Goal: Information Seeking & Learning: Check status

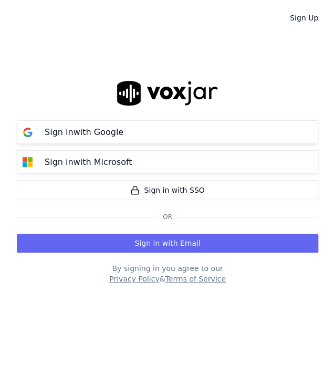
click at [172, 127] on button "Sign in with Google" at bounding box center [168, 132] width 302 height 24
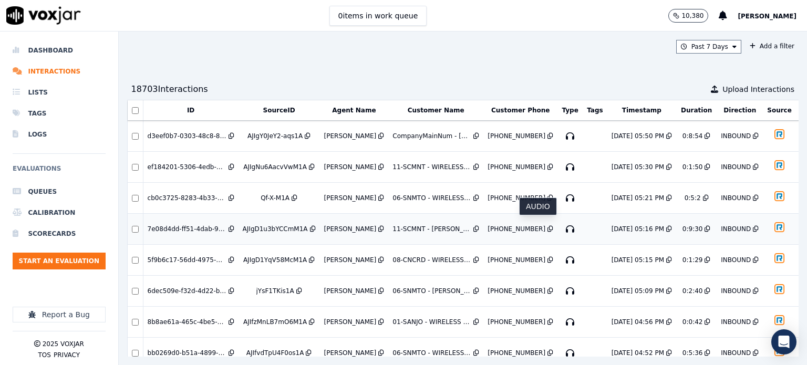
click at [335, 222] on icon "button" at bounding box center [570, 229] width 17 height 17
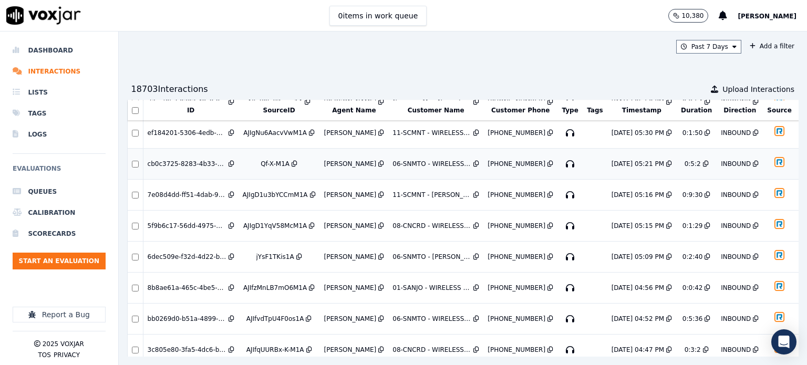
scroll to position [53, 0]
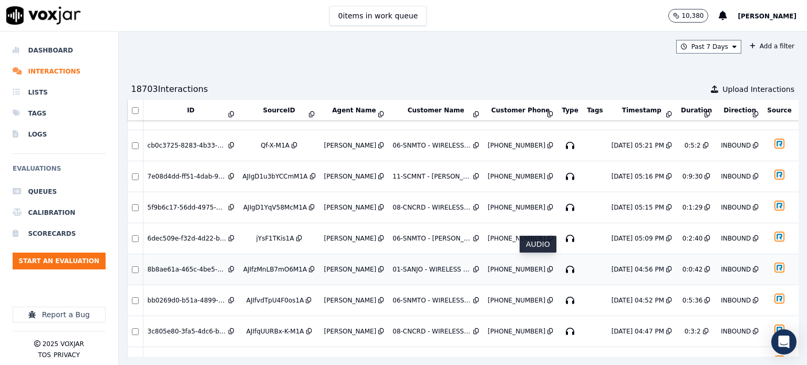
click at [335, 263] on icon "button" at bounding box center [570, 269] width 17 height 17
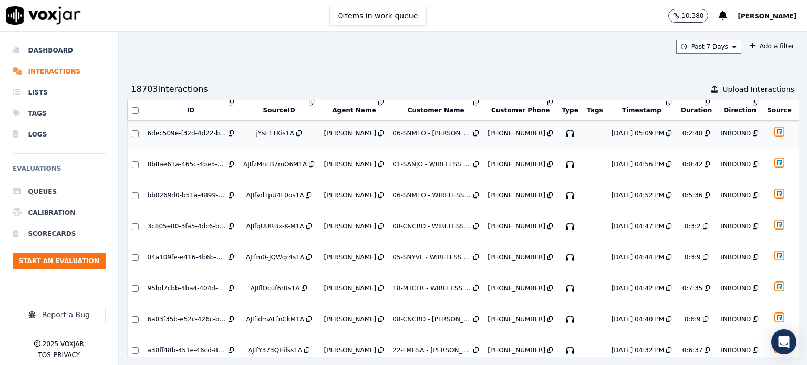
scroll to position [210, 0]
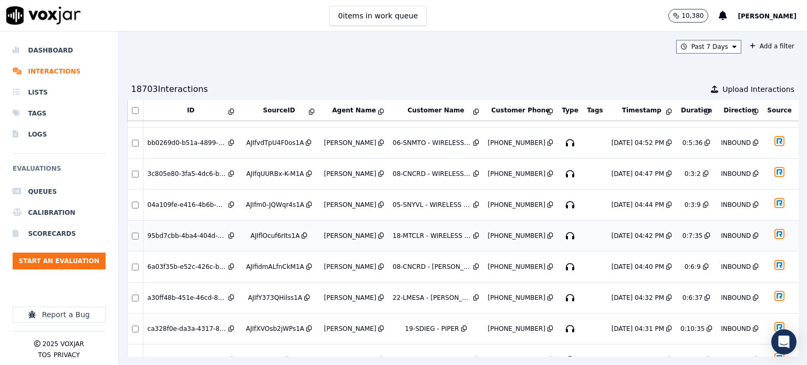
click at [335, 228] on icon "button" at bounding box center [570, 236] width 17 height 17
click at [335, 259] on icon "button" at bounding box center [570, 267] width 17 height 17
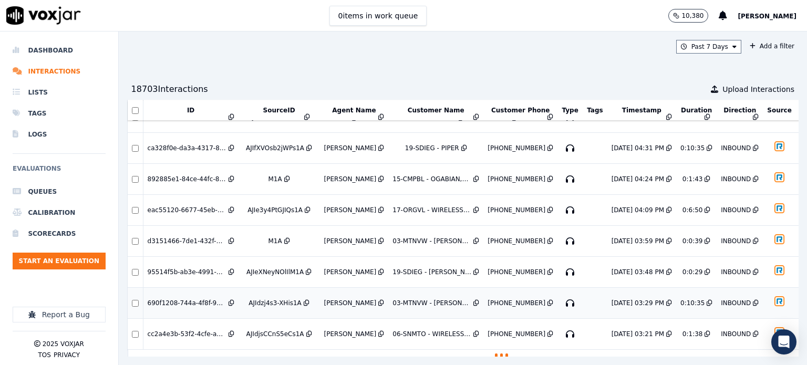
scroll to position [404, 0]
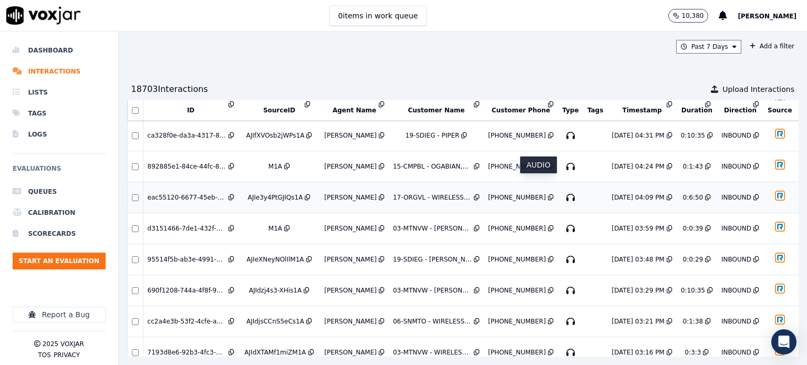
click at [335, 189] on icon "button" at bounding box center [570, 197] width 17 height 17
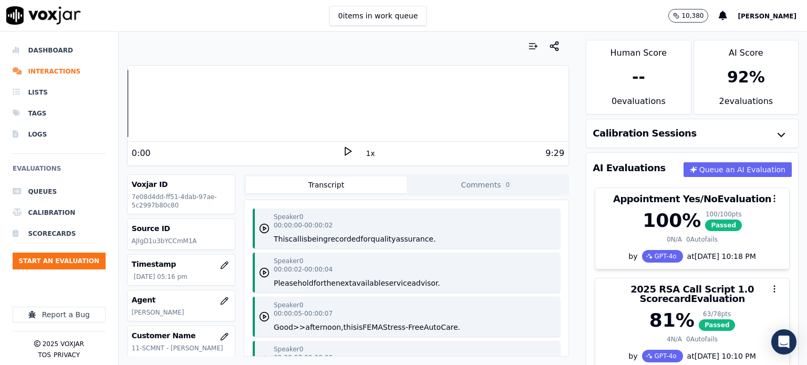
click at [343, 153] on icon at bounding box center [348, 151] width 11 height 11
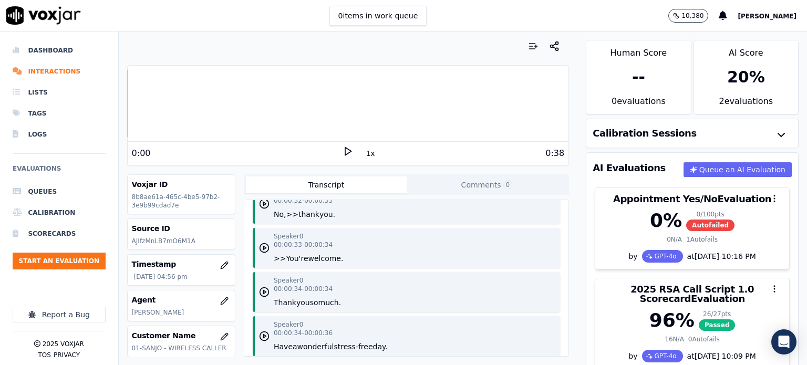
scroll to position [788, 0]
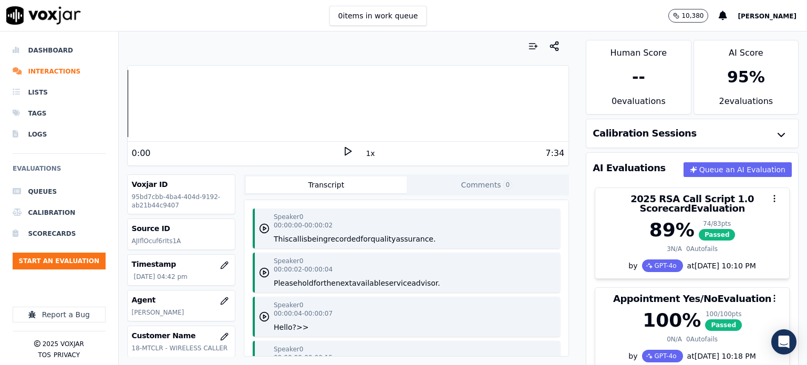
click at [345, 152] on icon at bounding box center [348, 151] width 11 height 11
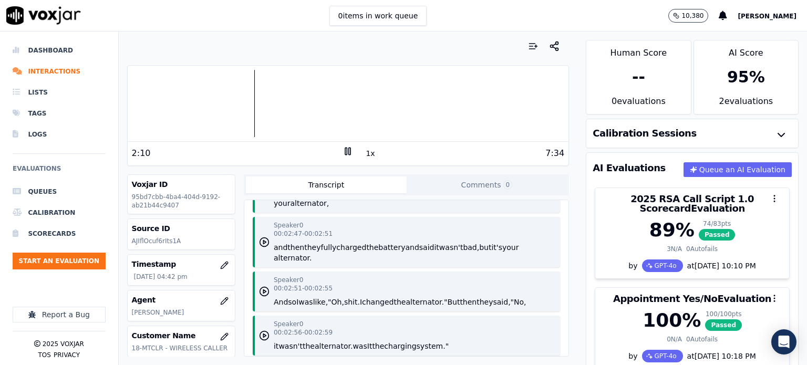
scroll to position [2103, 0]
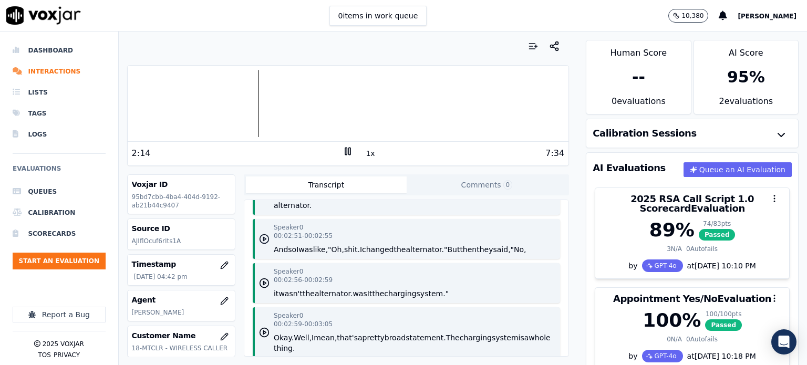
click at [261, 244] on icon "button" at bounding box center [264, 239] width 11 height 11
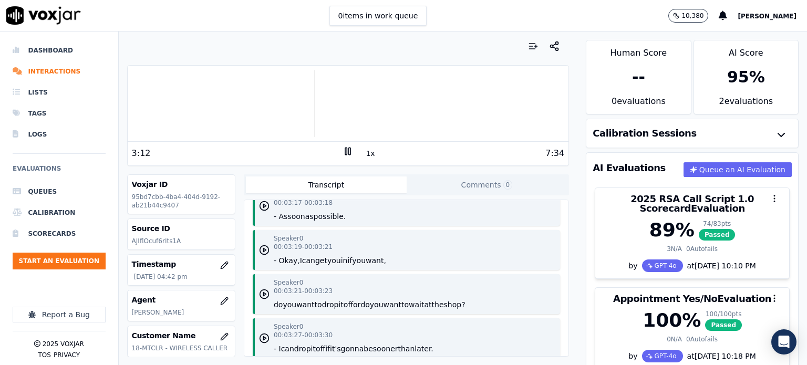
scroll to position [2523, 0]
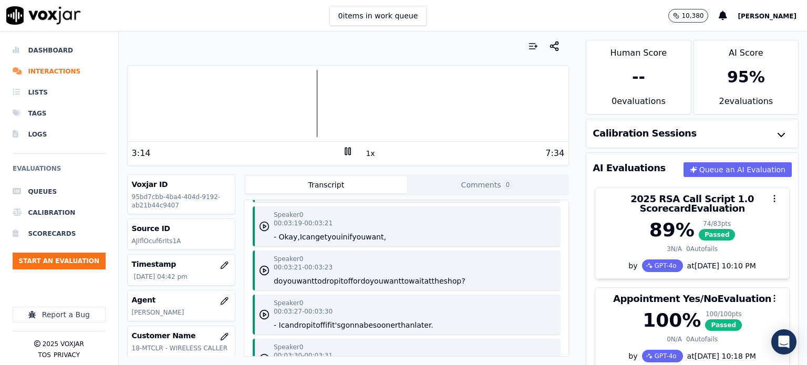
click at [263, 229] on polygon "button" at bounding box center [264, 227] width 3 height 4
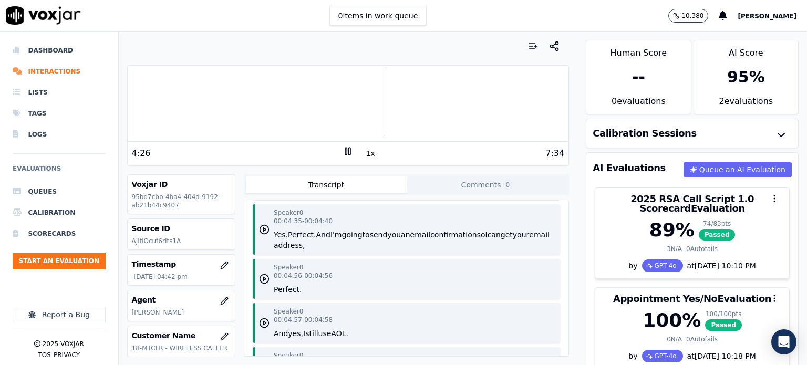
scroll to position [3680, 0]
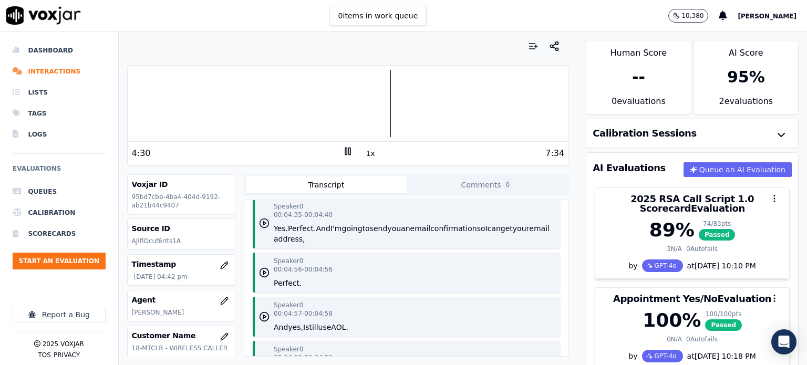
click at [259, 229] on icon "button" at bounding box center [264, 223] width 11 height 11
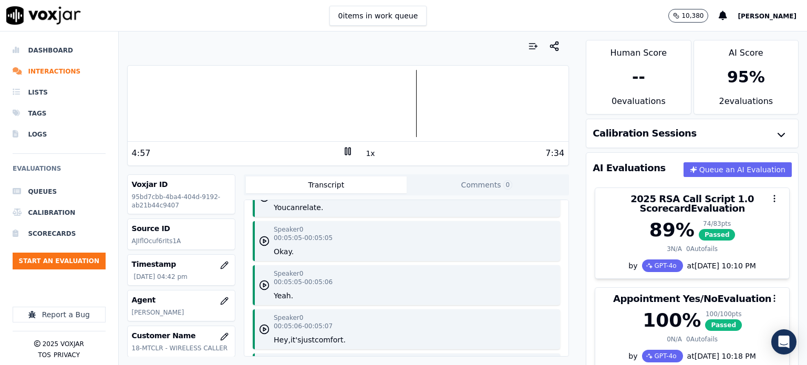
scroll to position [4100, 0]
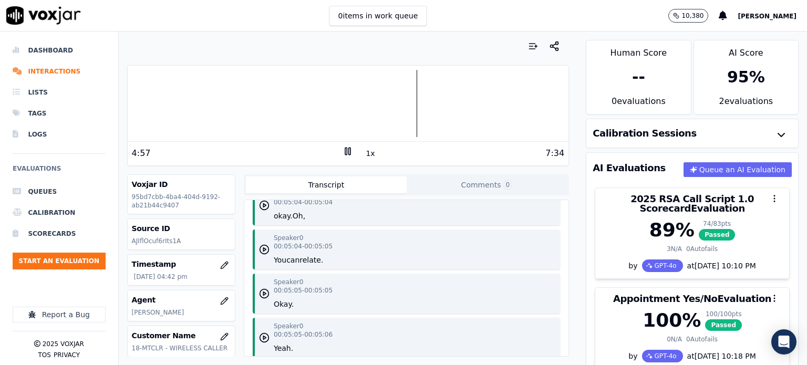
click at [259, 167] on icon "button" at bounding box center [264, 161] width 11 height 11
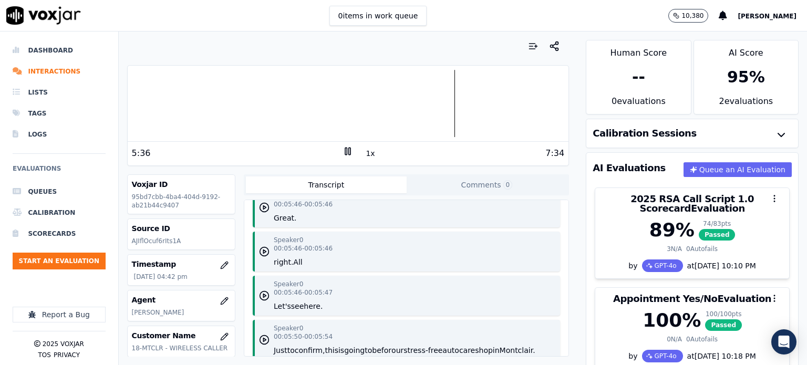
scroll to position [4994, 0]
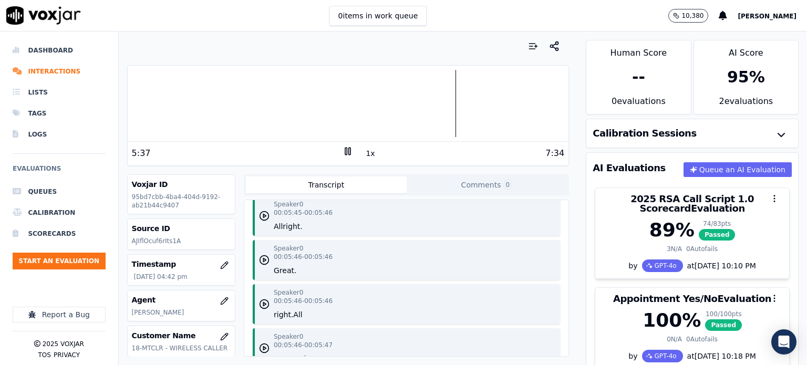
click at [262, 177] on icon "button" at bounding box center [264, 172] width 11 height 11
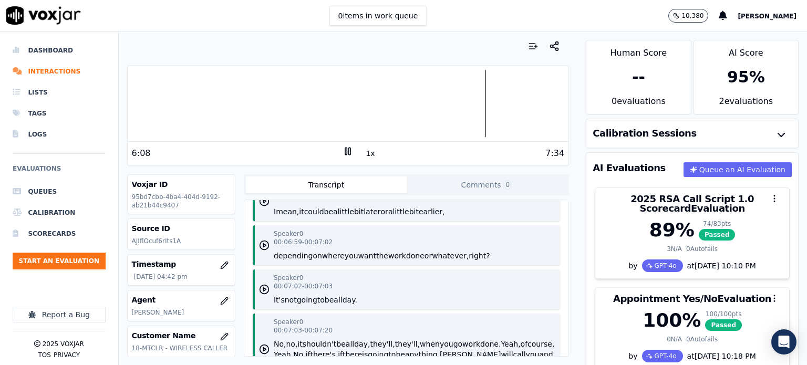
scroll to position [6098, 0]
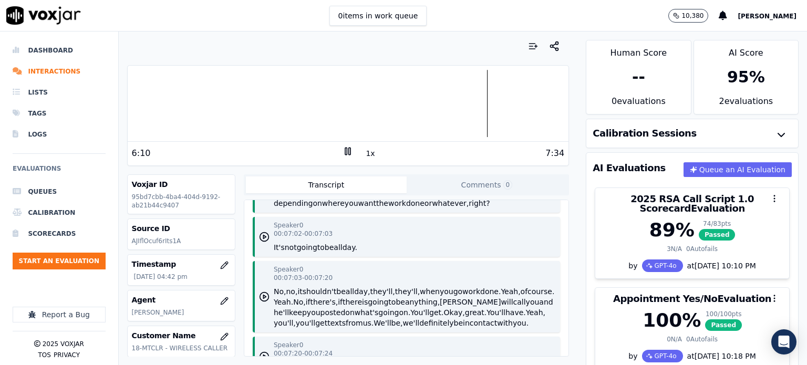
click at [263, 107] on polygon "button" at bounding box center [264, 105] width 3 height 4
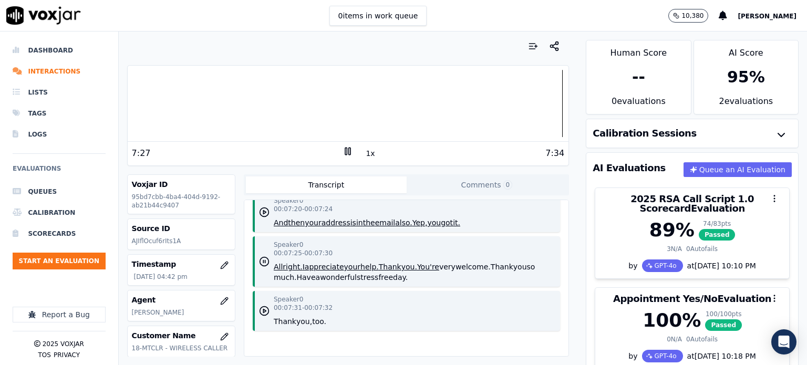
scroll to position [6389, 0]
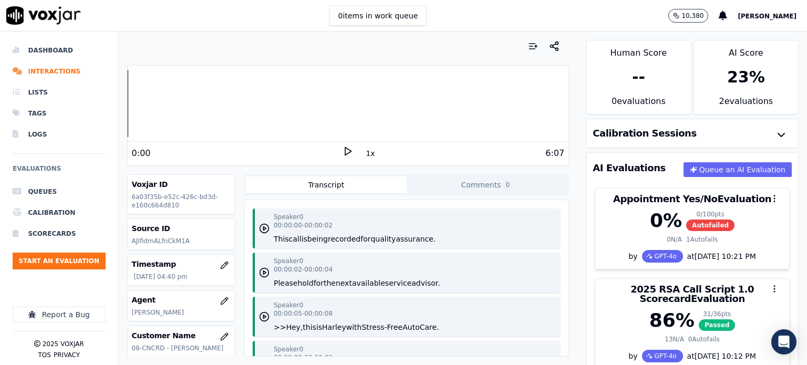
click at [343, 151] on icon at bounding box center [348, 151] width 11 height 11
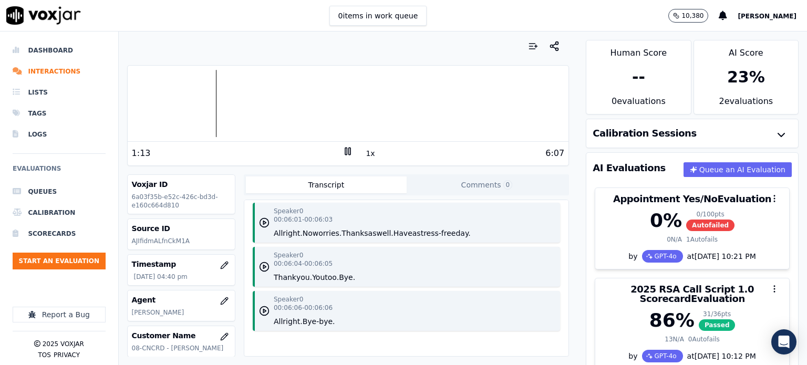
scroll to position [2415, 0]
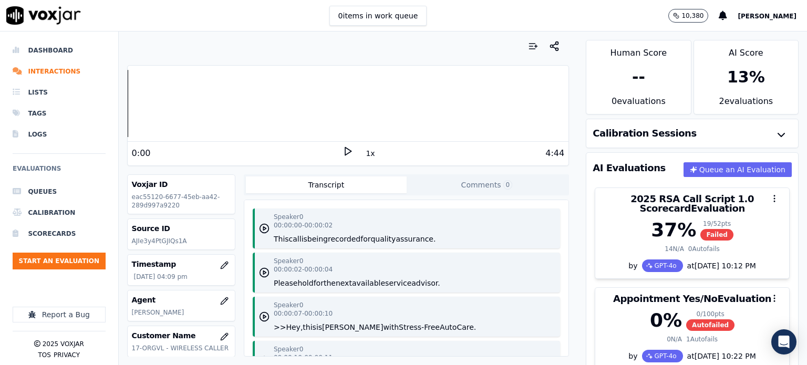
click at [343, 149] on icon at bounding box center [348, 151] width 11 height 11
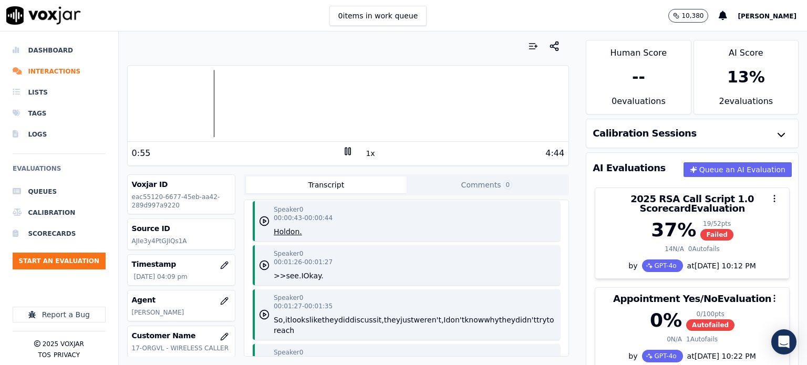
scroll to position [631, 0]
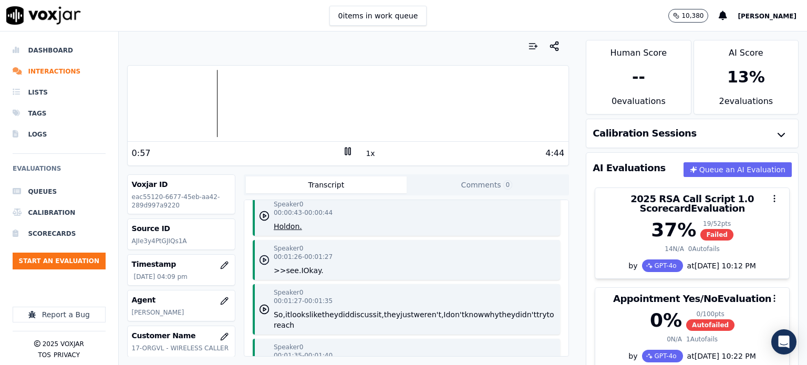
click at [259, 261] on icon "button" at bounding box center [264, 260] width 11 height 11
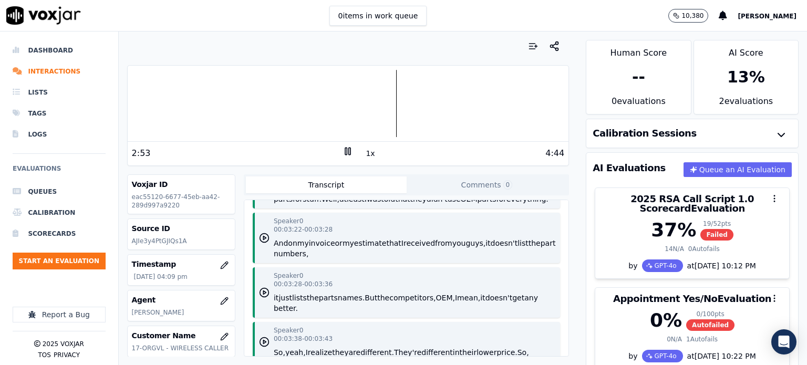
scroll to position [1630, 0]
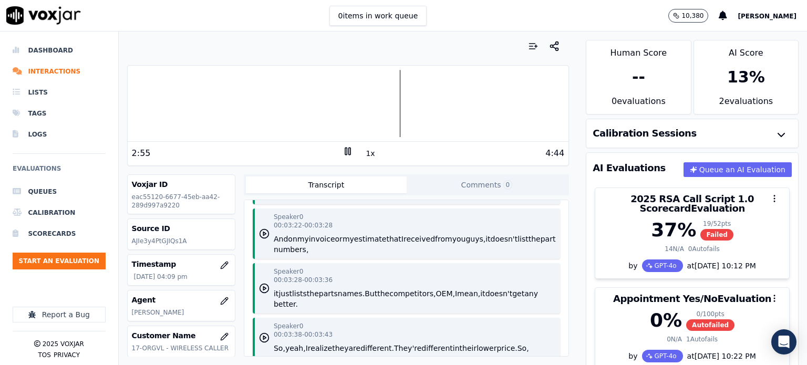
click at [263, 190] on icon "button" at bounding box center [264, 184] width 11 height 11
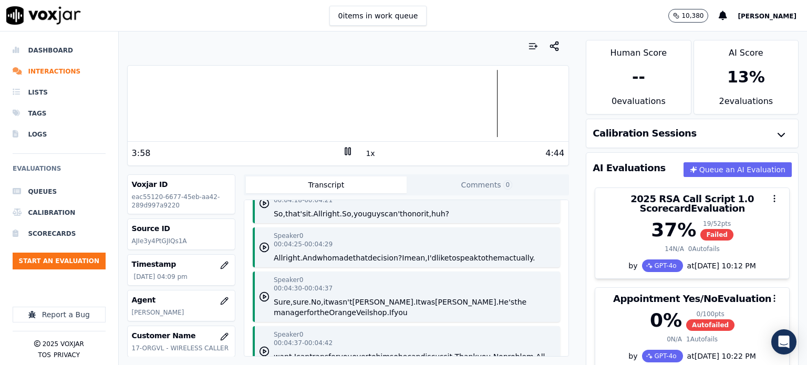
scroll to position [2103, 0]
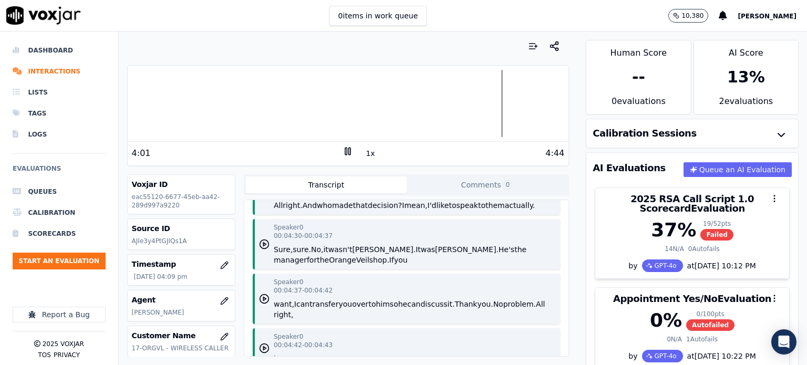
click at [259, 200] on icon "button" at bounding box center [264, 195] width 11 height 11
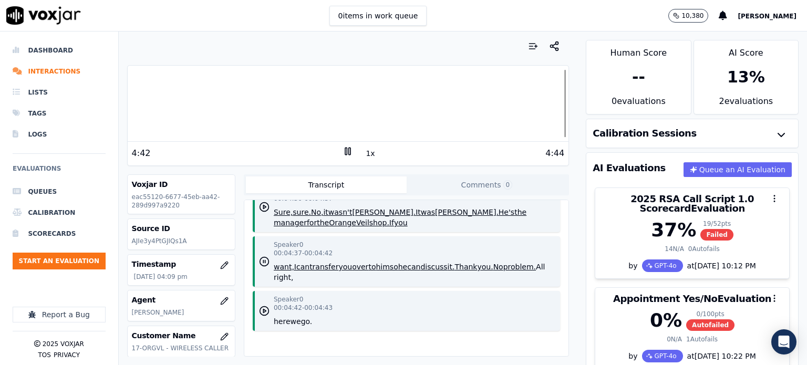
scroll to position [2235, 0]
